Goal: Use online tool/utility: Utilize a website feature to perform a specific function

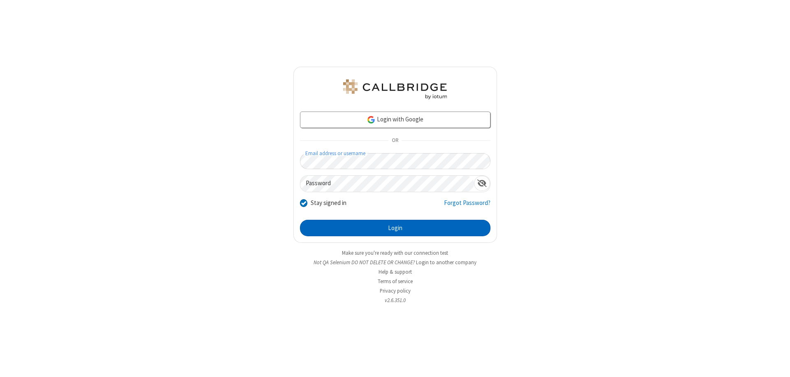
click at [395, 228] on button "Login" at bounding box center [395, 228] width 191 height 16
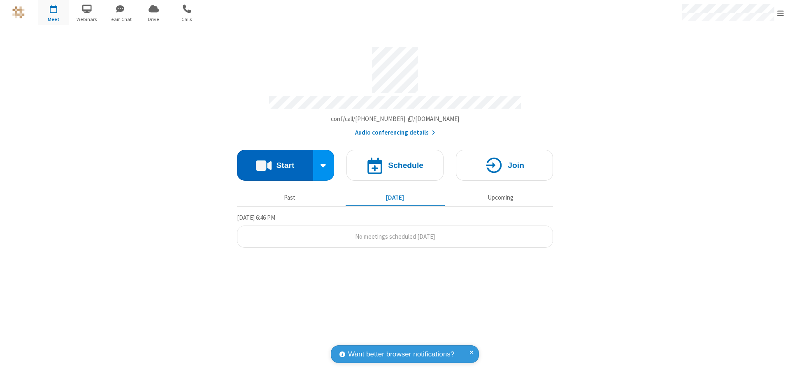
click at [275, 161] on button "Start" at bounding box center [275, 165] width 76 height 31
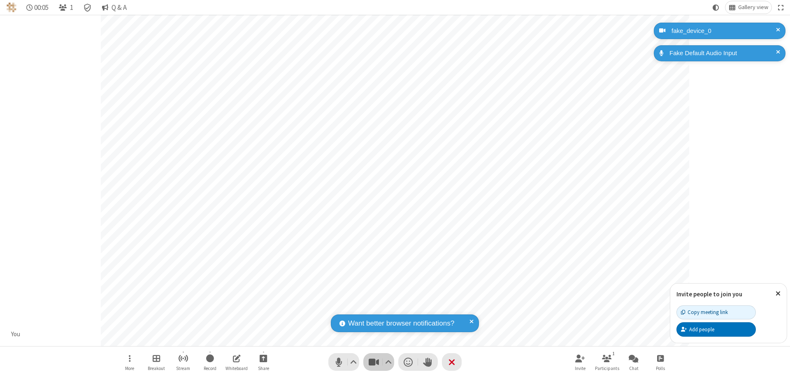
click at [374, 362] on span "Stop video (⌘+Shift+V)" at bounding box center [373, 362] width 12 height 12
click at [374, 362] on span "Start video (⌘+Shift+V)" at bounding box center [373, 362] width 12 height 12
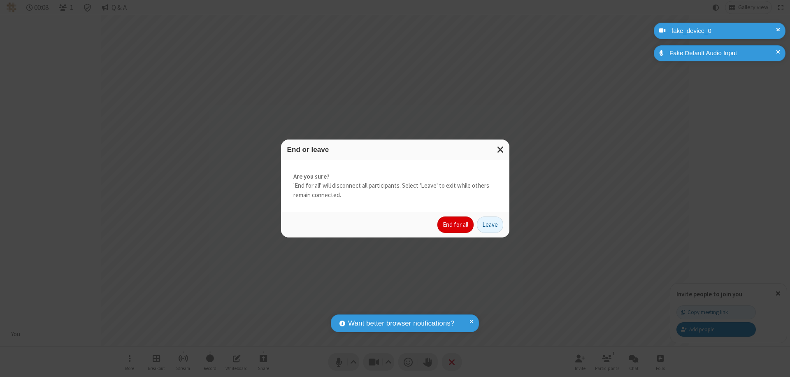
click at [456, 225] on button "End for all" at bounding box center [455, 224] width 36 height 16
